Goal: Information Seeking & Learning: Learn about a topic

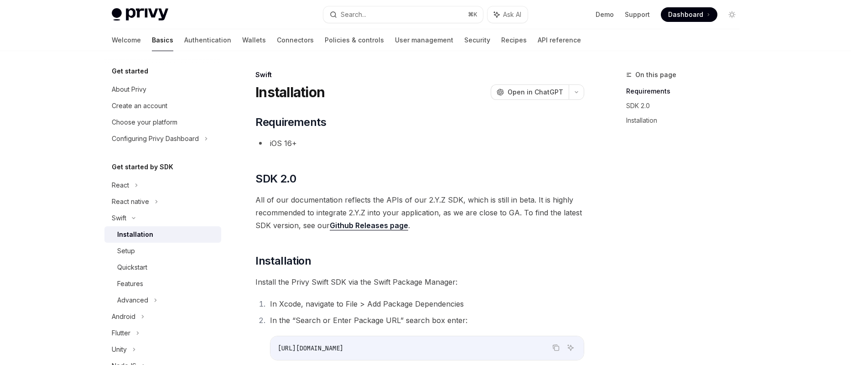
scroll to position [63, 0]
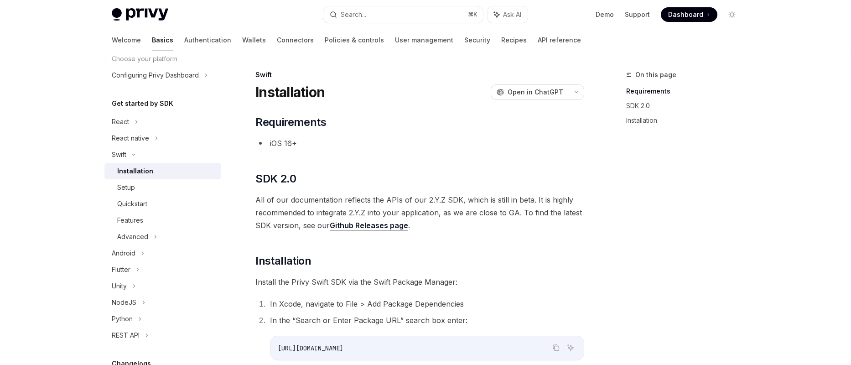
click at [152, 43] on link "Basics" at bounding box center [162, 40] width 21 height 22
type textarea "*"
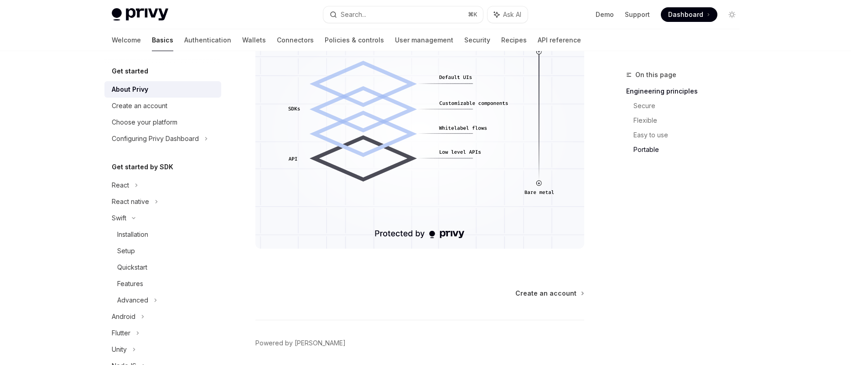
scroll to position [852, 0]
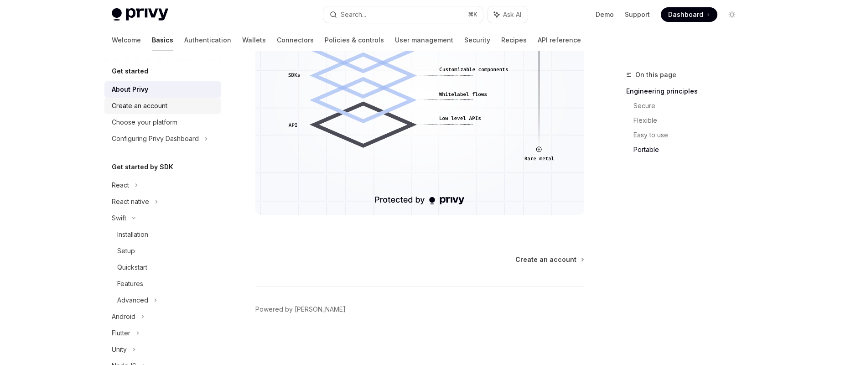
click at [155, 106] on div "Create an account" at bounding box center [140, 105] width 56 height 11
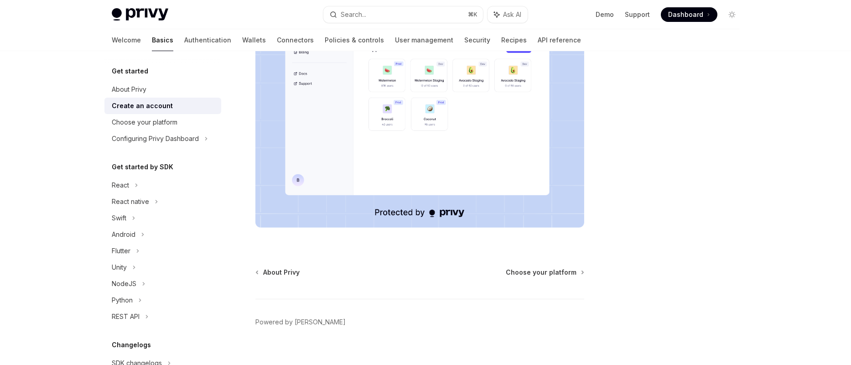
scroll to position [232, 0]
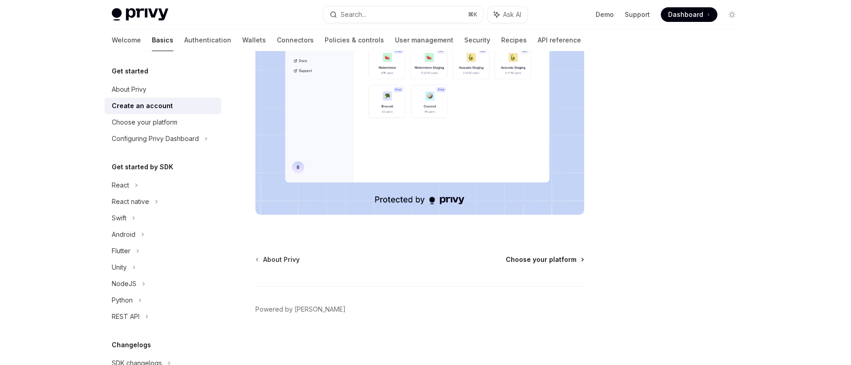
click at [527, 258] on span "Choose your platform" at bounding box center [541, 259] width 71 height 9
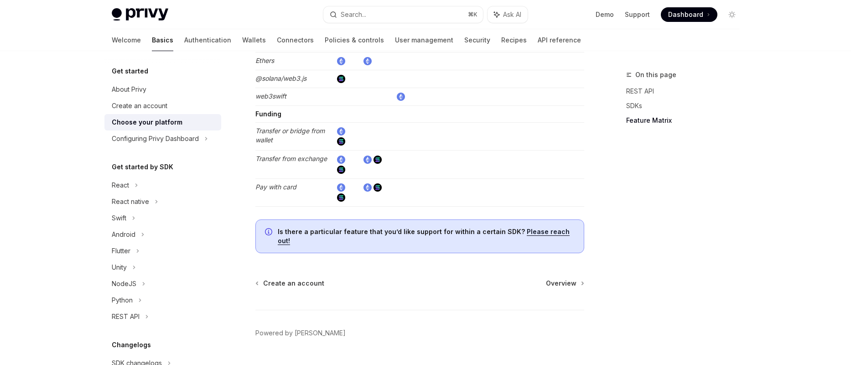
scroll to position [1749, 0]
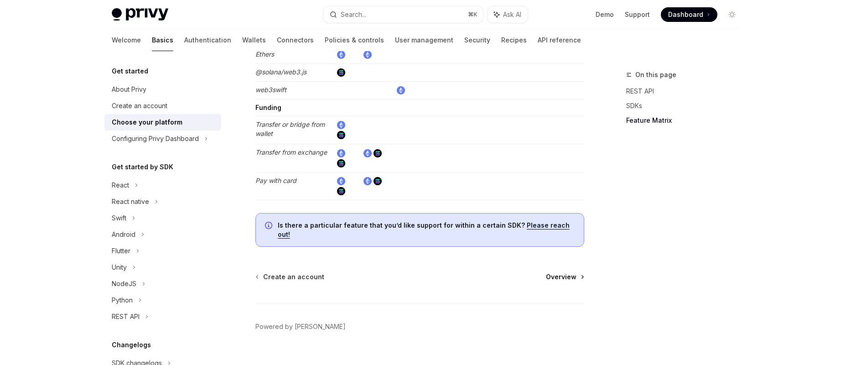
click at [568, 272] on span "Overview" at bounding box center [561, 276] width 31 height 9
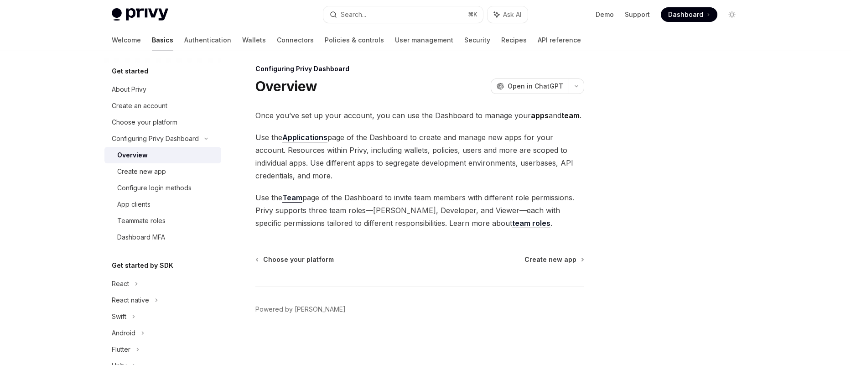
scroll to position [6, 0]
click at [568, 259] on span "Create new app" at bounding box center [550, 259] width 52 height 9
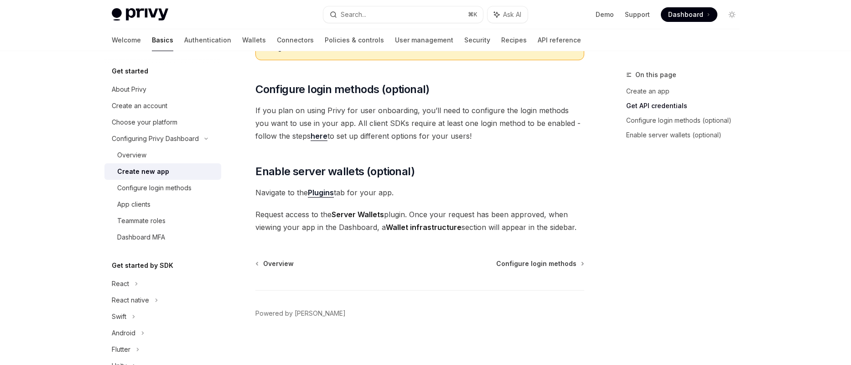
scroll to position [369, 0]
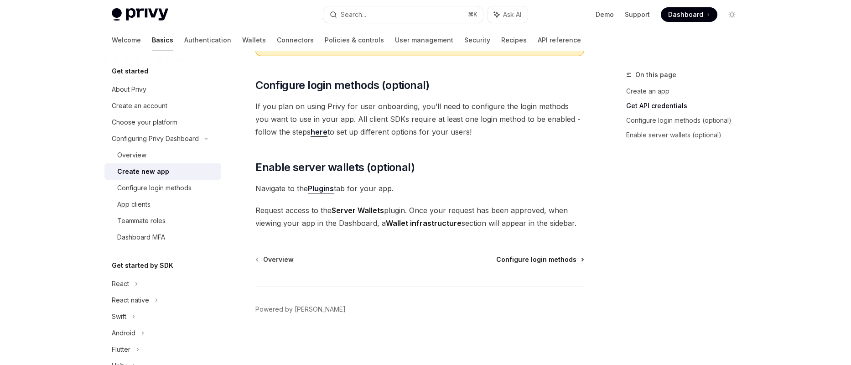
click at [560, 258] on span "Configure login methods" at bounding box center [536, 259] width 80 height 9
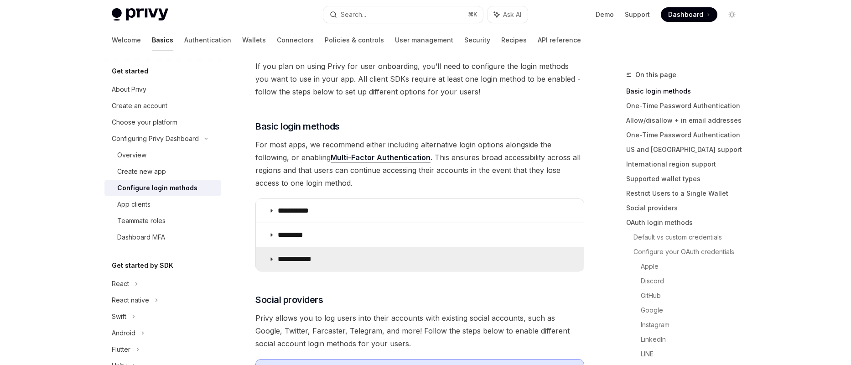
scroll to position [56, 0]
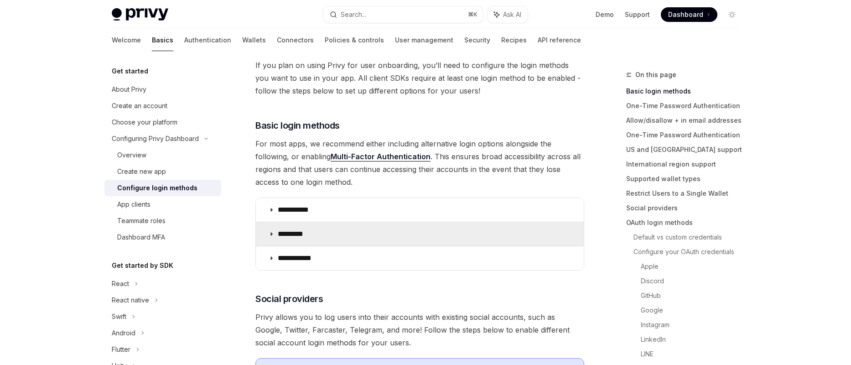
click at [272, 233] on icon at bounding box center [271, 233] width 5 height 5
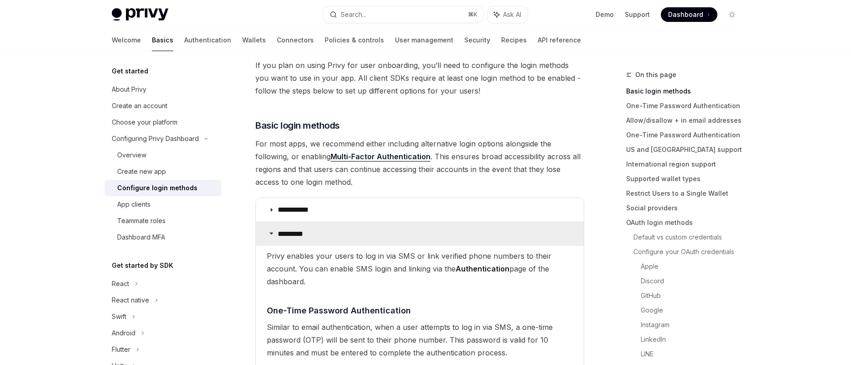
click at [272, 233] on icon at bounding box center [271, 232] width 5 height 5
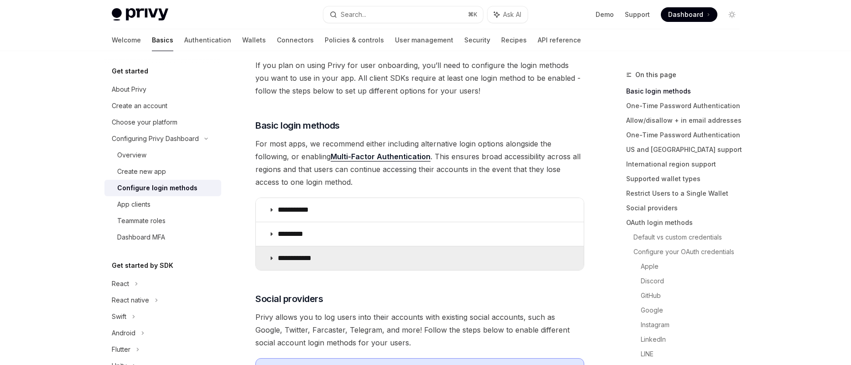
click at [271, 261] on summary "**********" at bounding box center [420, 258] width 328 height 24
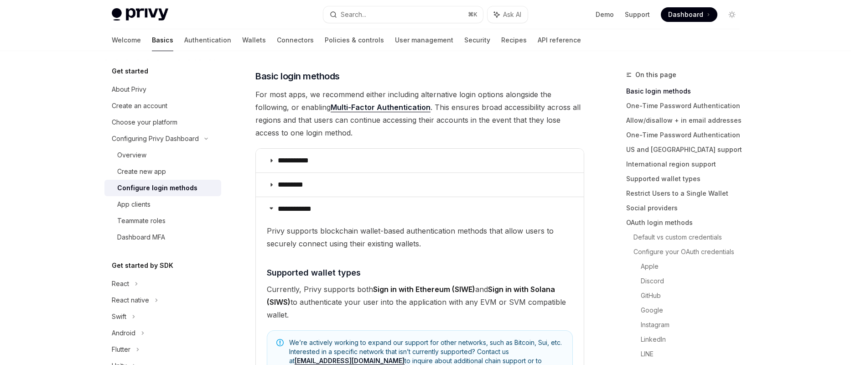
scroll to position [109, 0]
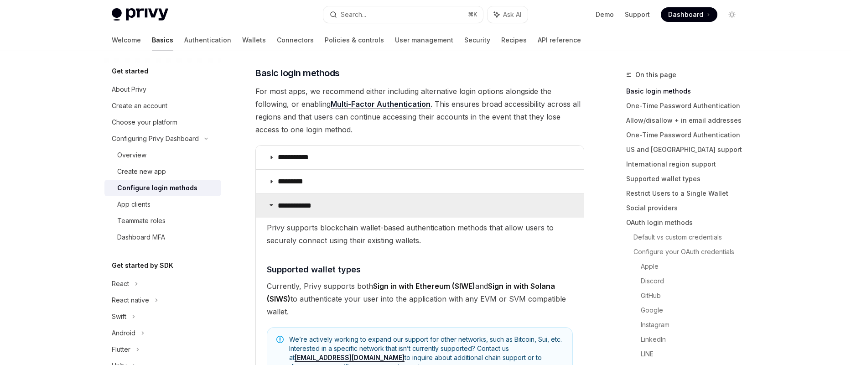
click at [271, 207] on summary "**********" at bounding box center [420, 206] width 328 height 24
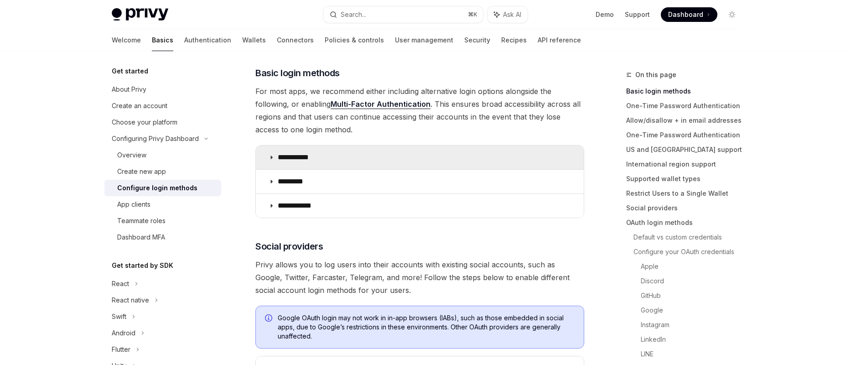
click at [270, 156] on icon at bounding box center [271, 157] width 5 height 5
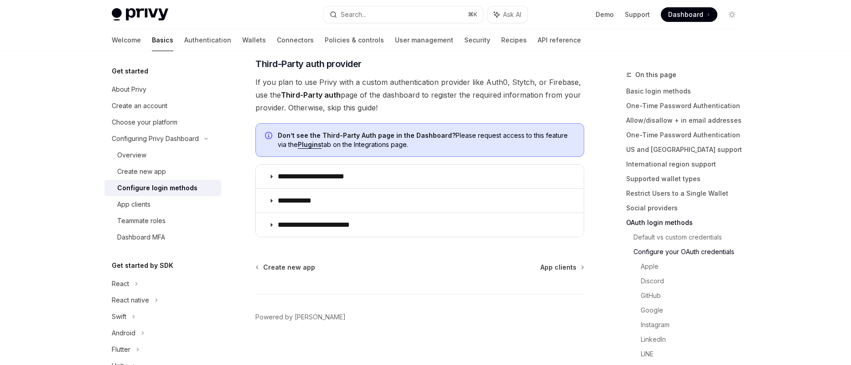
scroll to position [769, 0]
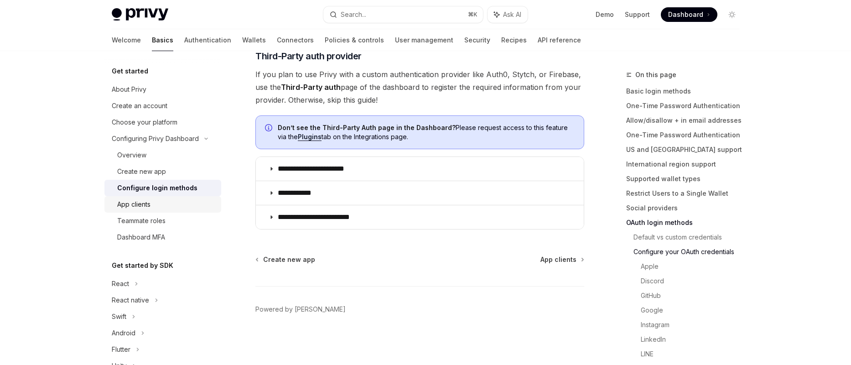
click at [156, 199] on div "App clients" at bounding box center [166, 204] width 98 height 11
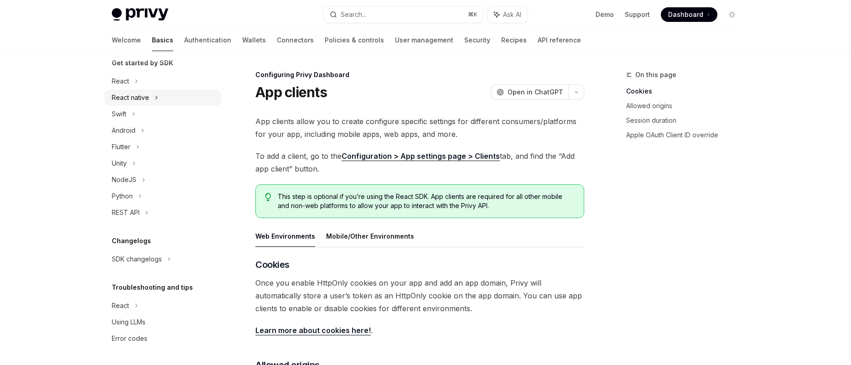
scroll to position [202, 0]
click at [359, 239] on button "Mobile/Other Environments" at bounding box center [370, 235] width 88 height 21
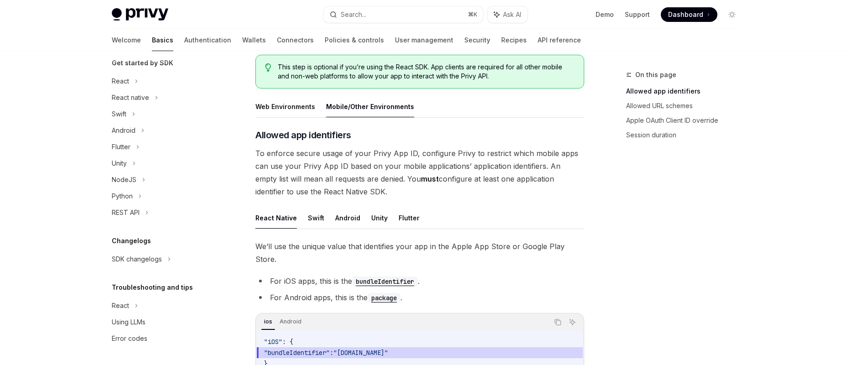
scroll to position [131, 0]
click at [317, 215] on button "Swift" at bounding box center [316, 216] width 16 height 21
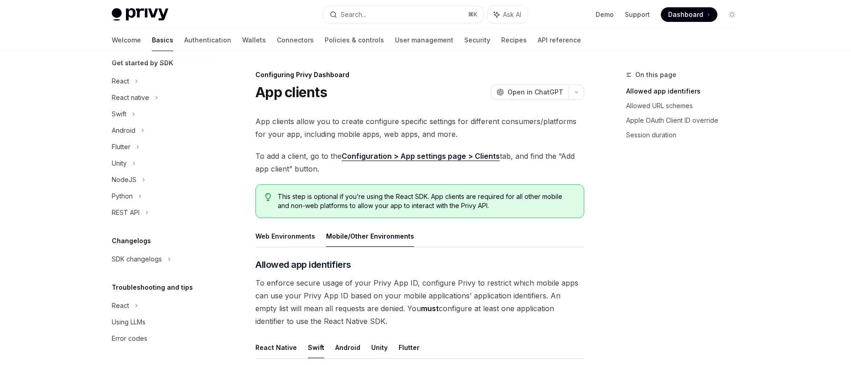
click at [143, 12] on img at bounding box center [140, 14] width 57 height 13
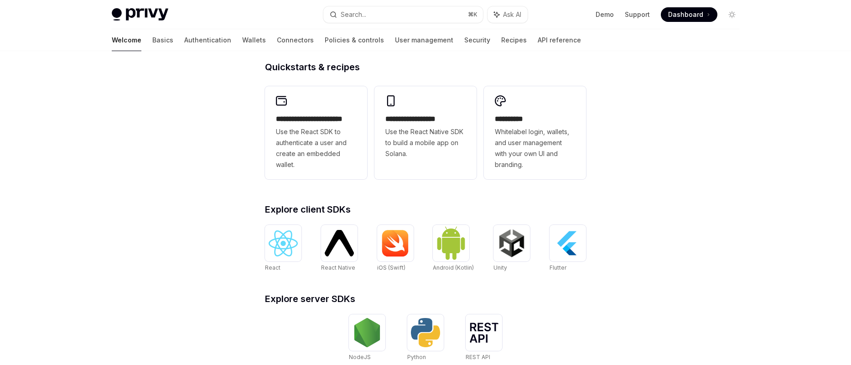
scroll to position [221, 0]
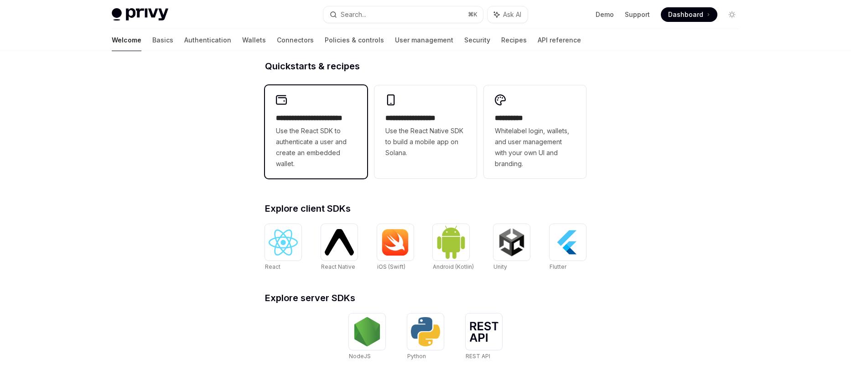
click at [321, 133] on span "Use the React SDK to authenticate a user and create an embedded wallet." at bounding box center [316, 147] width 80 height 44
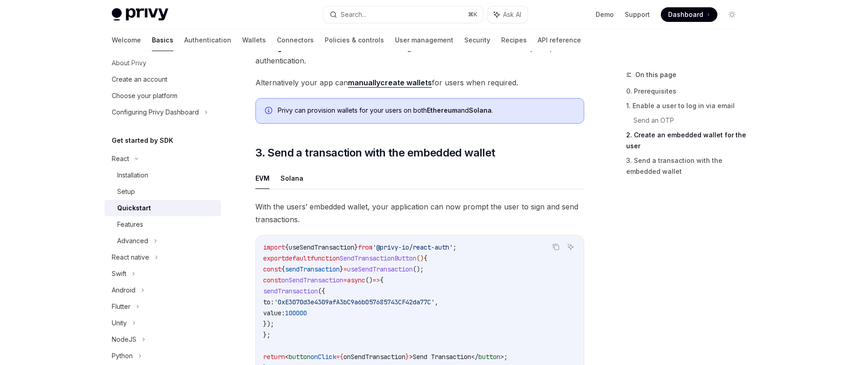
scroll to position [710, 0]
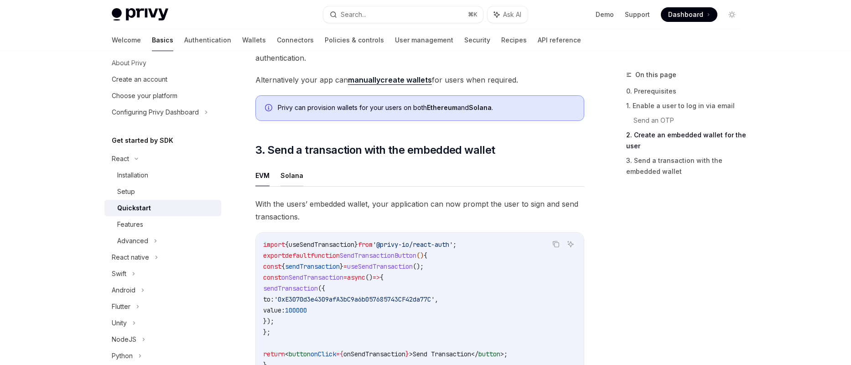
click at [296, 175] on button "Solana" at bounding box center [291, 175] width 23 height 21
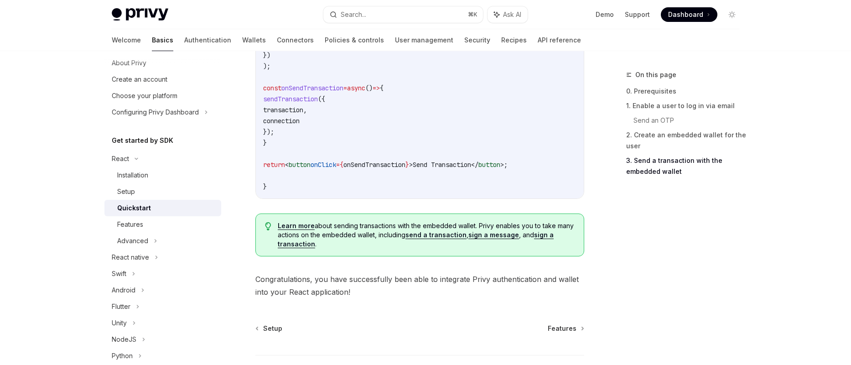
scroll to position [1042, 0]
click at [565, 332] on span "Features" at bounding box center [562, 327] width 29 height 9
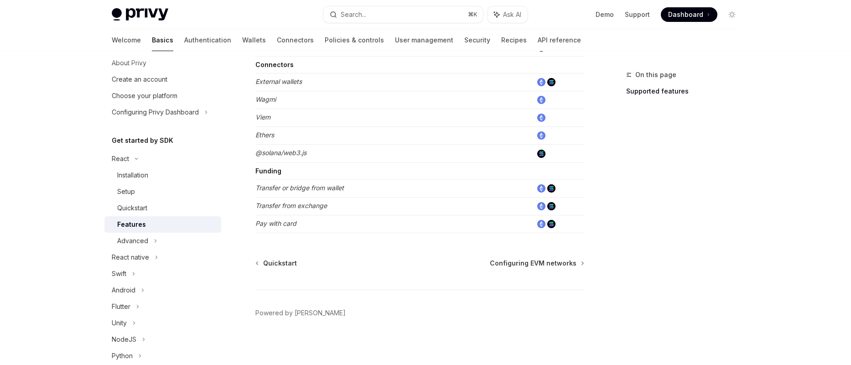
scroll to position [604, 0]
click at [559, 259] on span "Configuring EVM networks" at bounding box center [533, 261] width 87 height 9
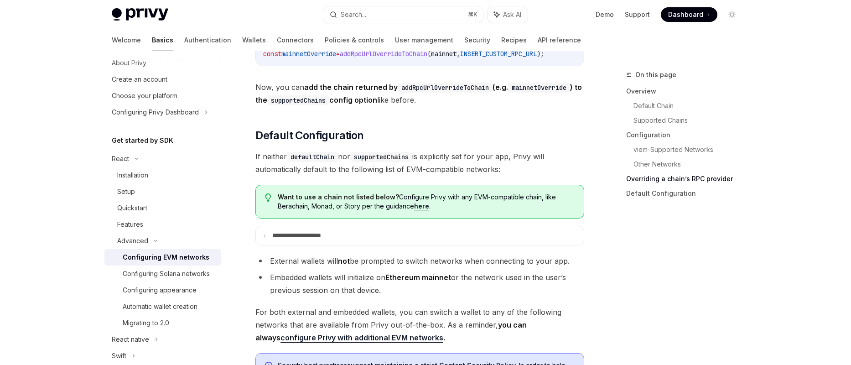
scroll to position [2388, 0]
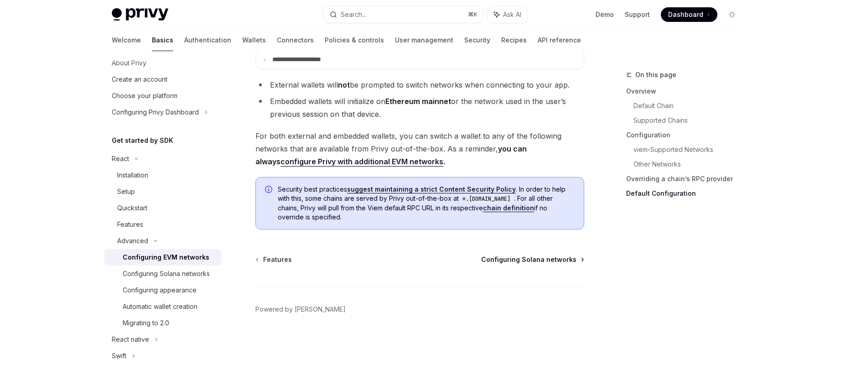
click at [559, 259] on span "Configuring Solana networks" at bounding box center [528, 259] width 95 height 9
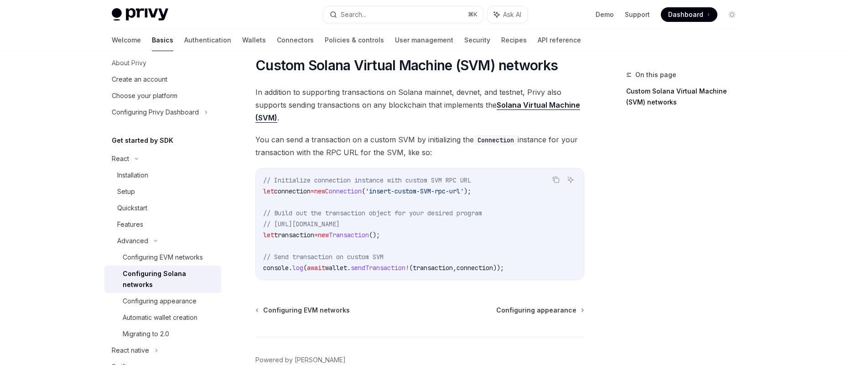
scroll to position [419, 0]
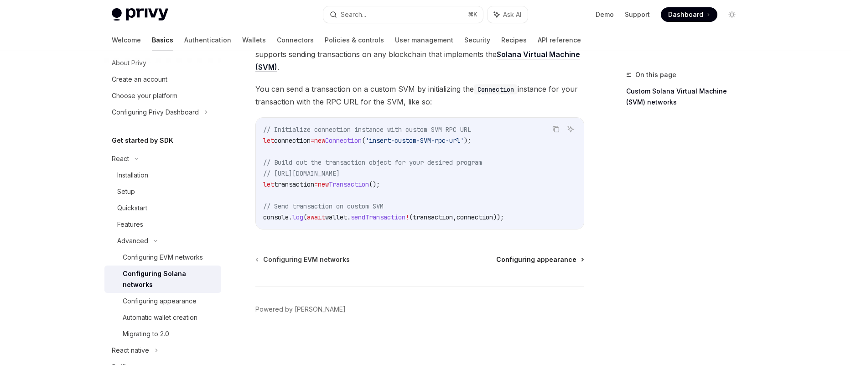
click at [559, 259] on span "Configuring appearance" at bounding box center [536, 259] width 80 height 9
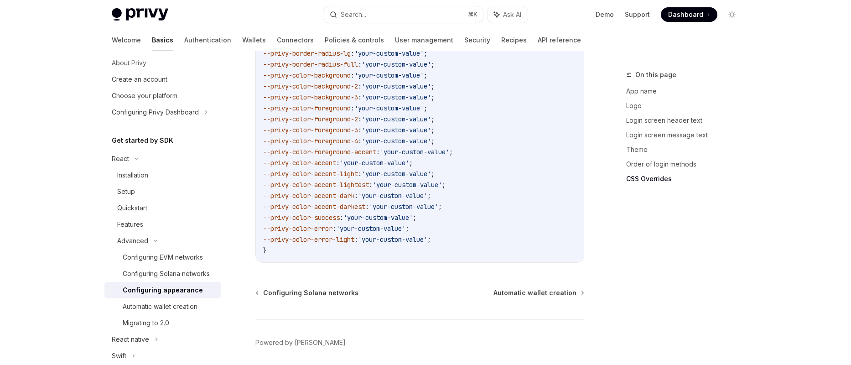
scroll to position [2358, 0]
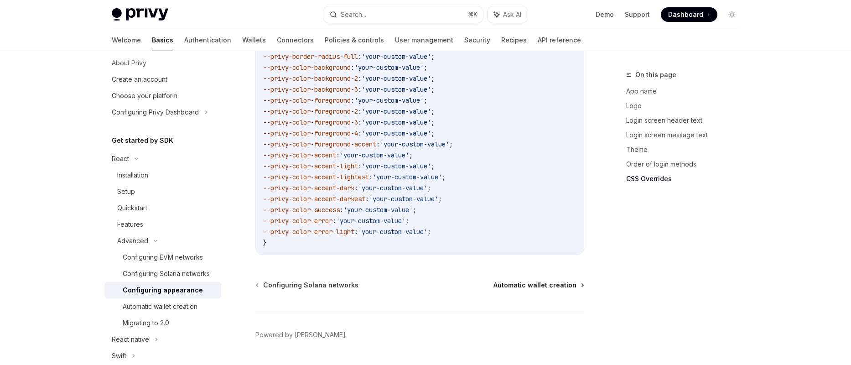
click at [541, 280] on span "Automatic wallet creation" at bounding box center [534, 284] width 83 height 9
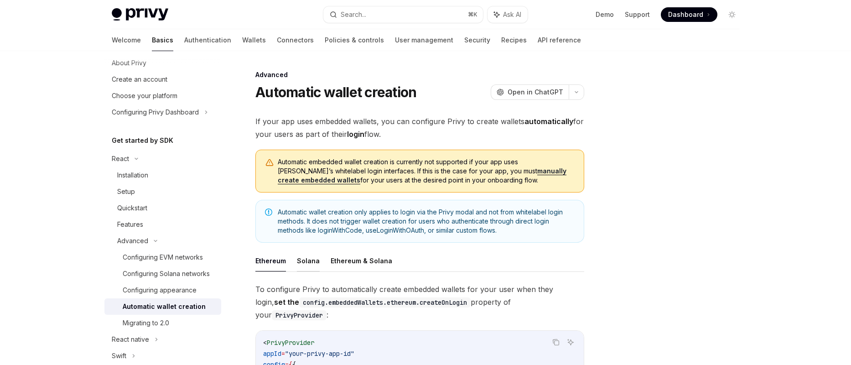
click at [309, 261] on button "Solana" at bounding box center [308, 260] width 23 height 21
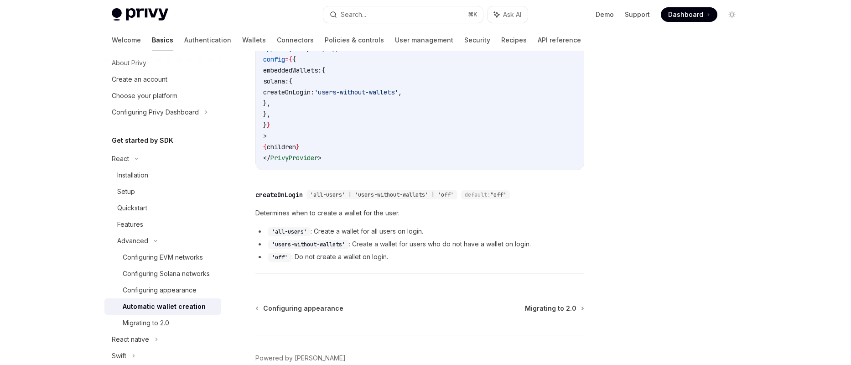
scroll to position [341, 0]
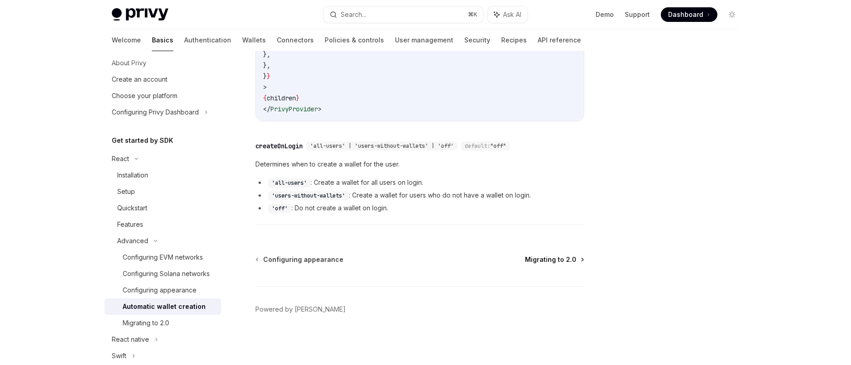
click at [553, 257] on span "Migrating to 2.0" at bounding box center [551, 259] width 52 height 9
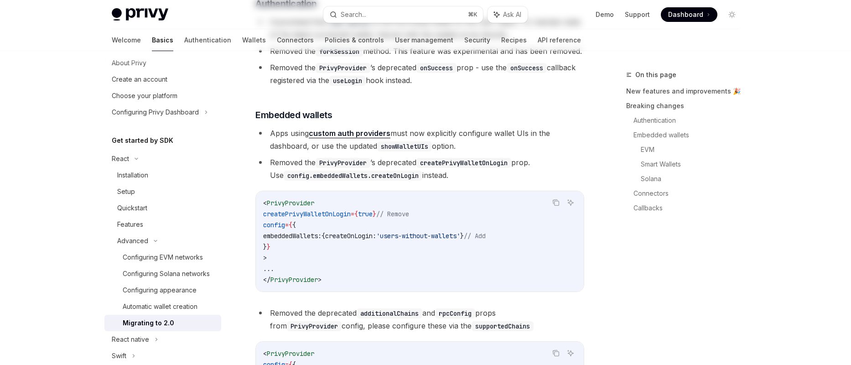
type textarea "*"
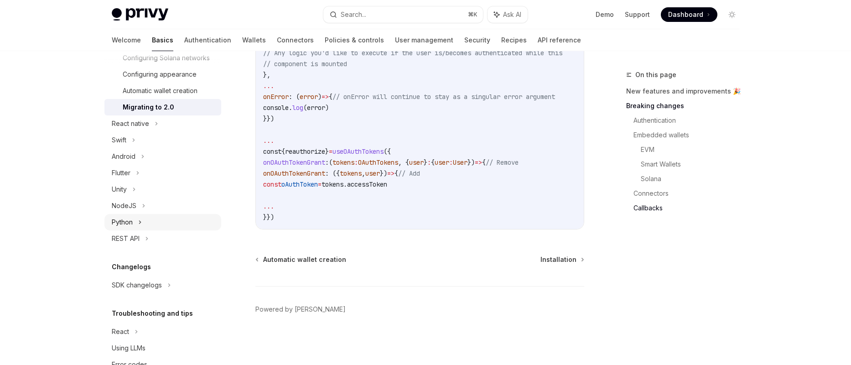
scroll to position [243, 0]
click at [131, 121] on div "React native" at bounding box center [130, 123] width 37 height 11
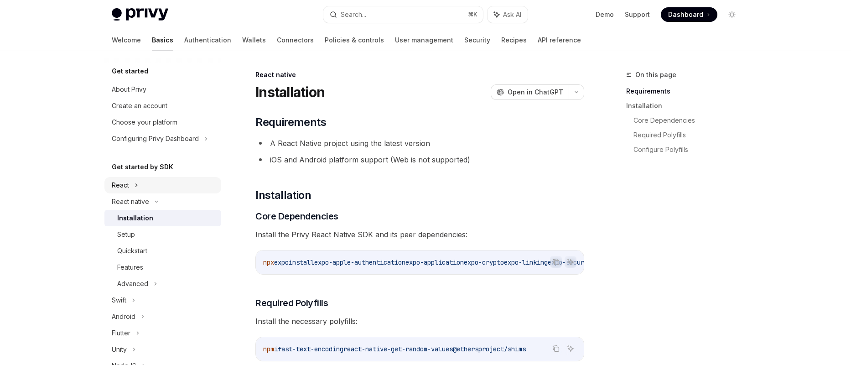
click at [137, 186] on icon at bounding box center [137, 185] width 4 height 11
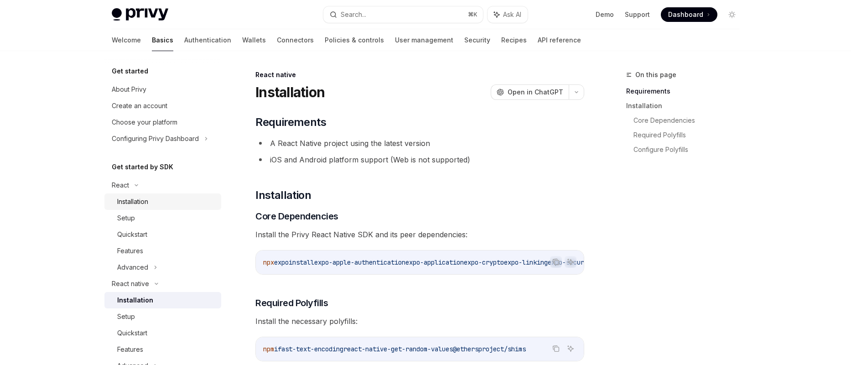
click at [140, 202] on div "Installation" at bounding box center [132, 201] width 31 height 11
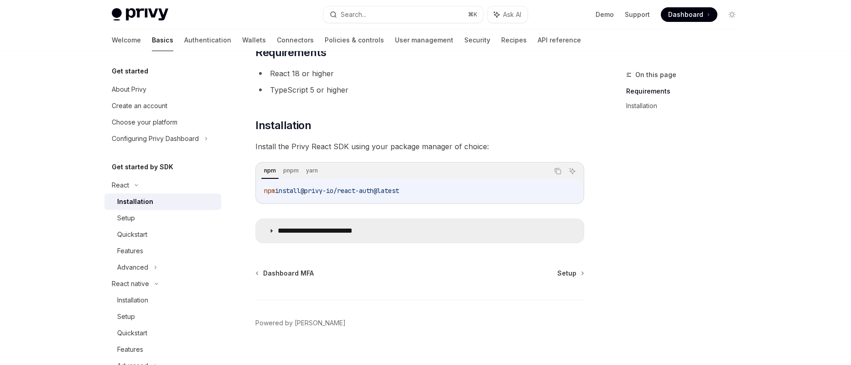
scroll to position [71, 0]
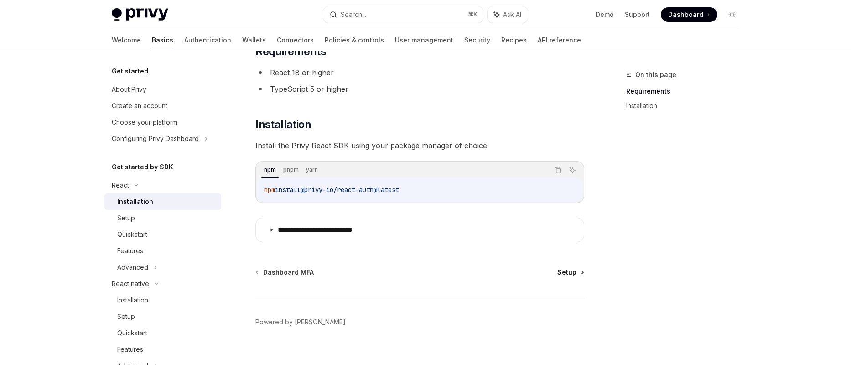
click at [570, 273] on span "Setup" at bounding box center [566, 272] width 19 height 9
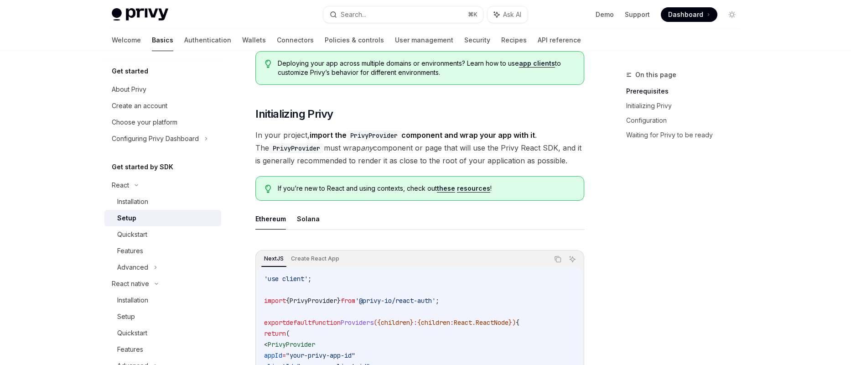
scroll to position [121, 0]
click at [306, 215] on button "Solana" at bounding box center [308, 217] width 23 height 21
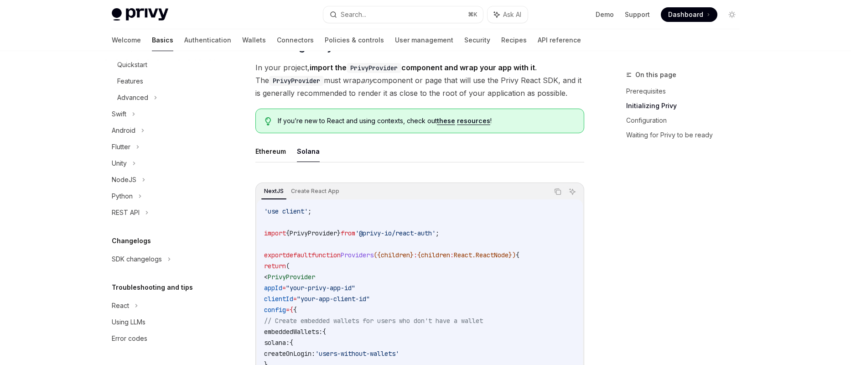
scroll to position [268, 0]
click at [145, 325] on div "Using LLMs" at bounding box center [129, 321] width 34 height 11
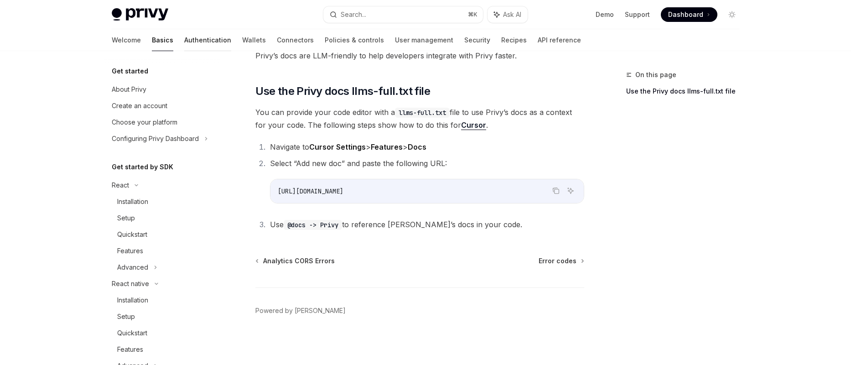
click at [184, 41] on link "Authentication" at bounding box center [207, 40] width 47 height 22
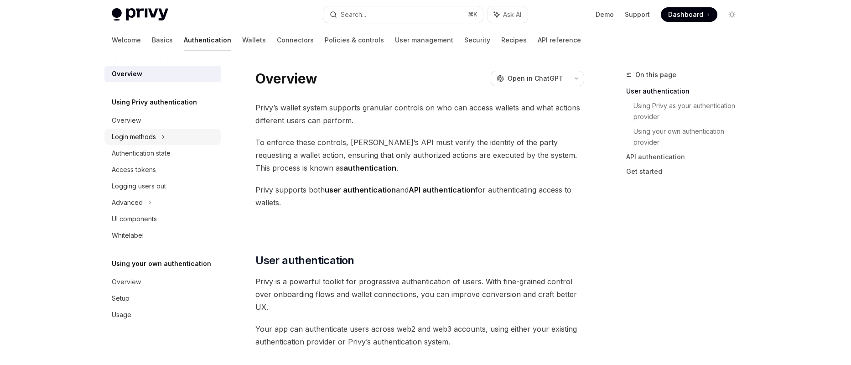
click at [138, 139] on div "Login methods" at bounding box center [134, 136] width 44 height 11
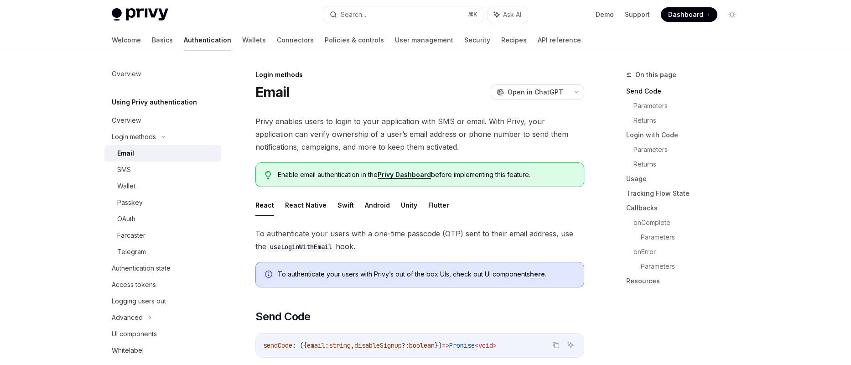
click at [138, 148] on div "Email" at bounding box center [166, 153] width 98 height 11
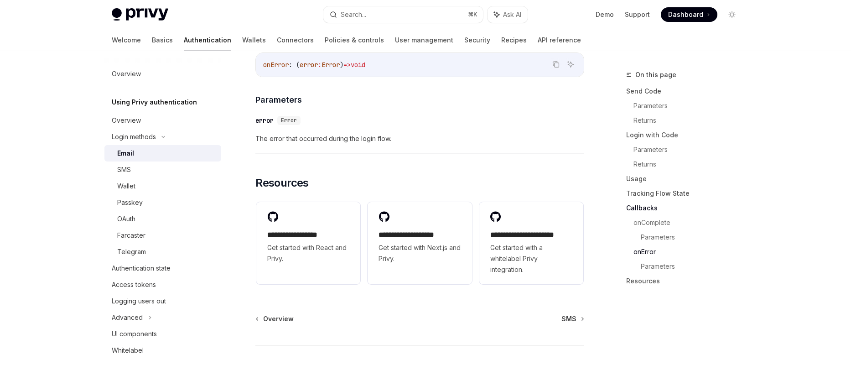
scroll to position [1805, 0]
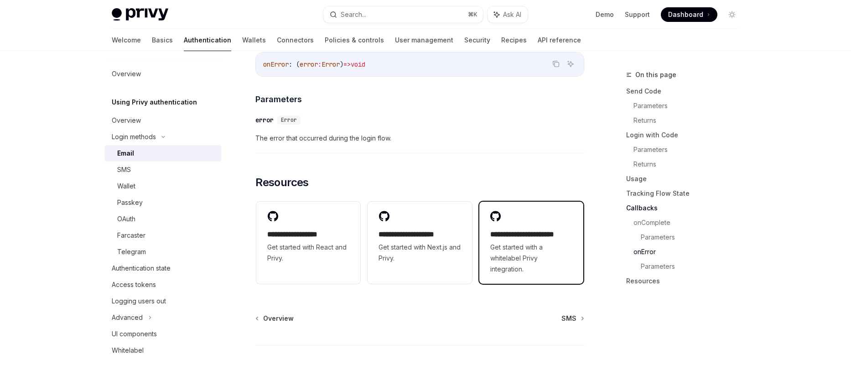
click at [521, 239] on h2 "**********" at bounding box center [531, 234] width 82 height 11
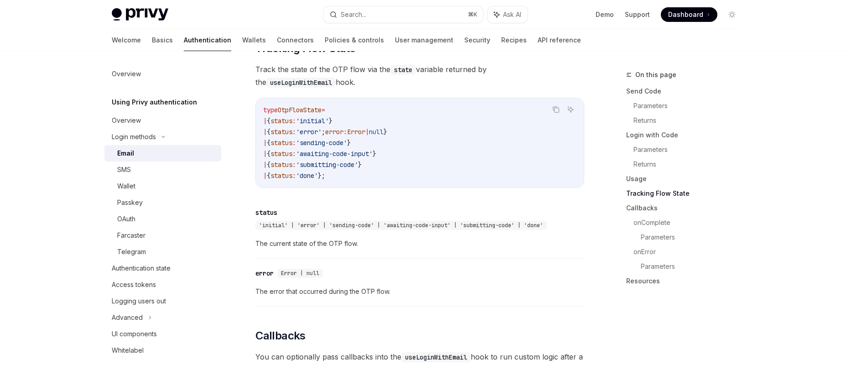
scroll to position [986, 0]
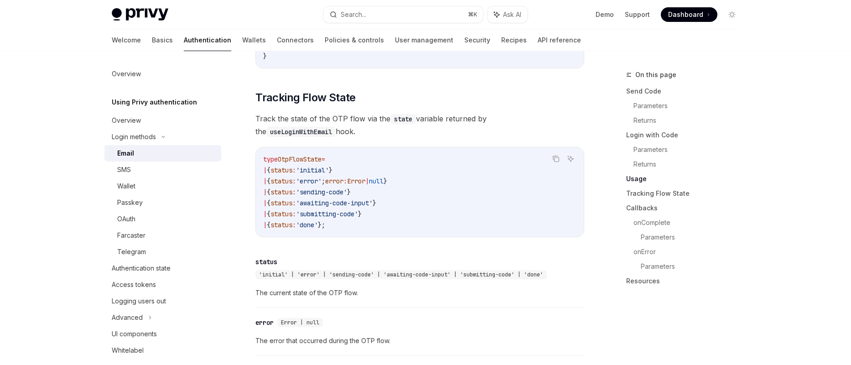
click at [147, 14] on img at bounding box center [140, 14] width 57 height 13
type textarea "*"
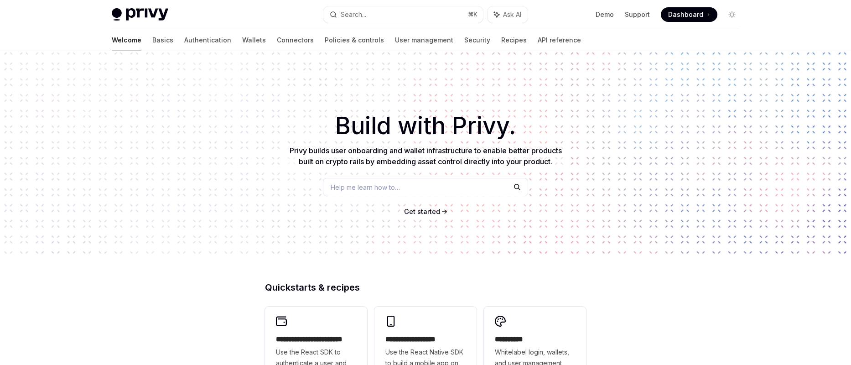
click at [421, 213] on span "Get started" at bounding box center [422, 211] width 36 height 8
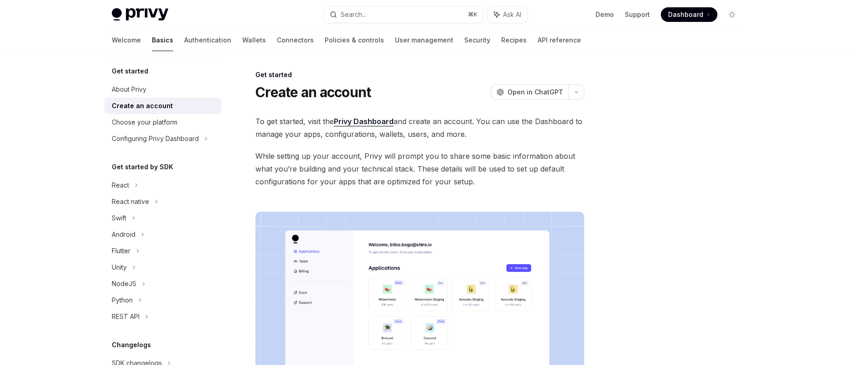
click at [372, 121] on link "Privy Dashboard" at bounding box center [364, 122] width 60 height 10
